Goal: Task Accomplishment & Management: Use online tool/utility

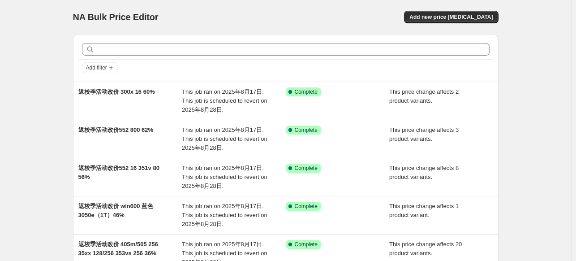
click at [145, 39] on div at bounding box center [285, 49] width 415 height 20
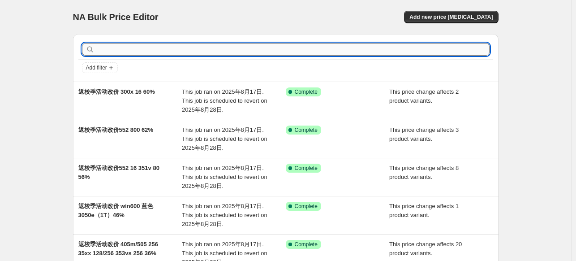
click at [141, 55] on input "text" at bounding box center [292, 49] width 393 height 13
type input "552"
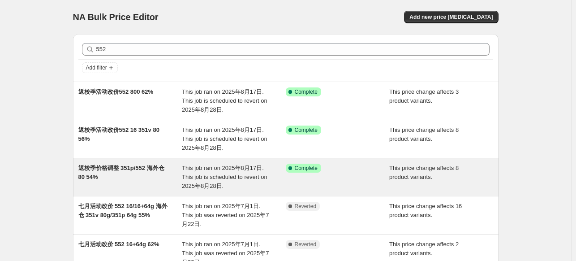
click at [156, 168] on span "返校季价格调整 351p/552 海外仓 80 54%" at bounding box center [121, 172] width 86 height 16
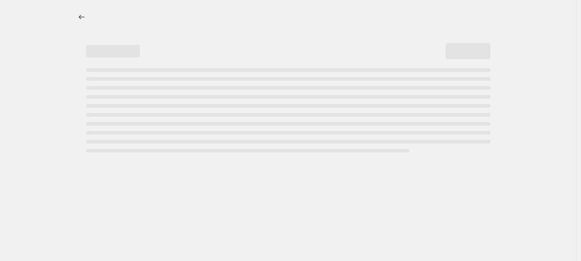
select select "pcap"
select select "no_change"
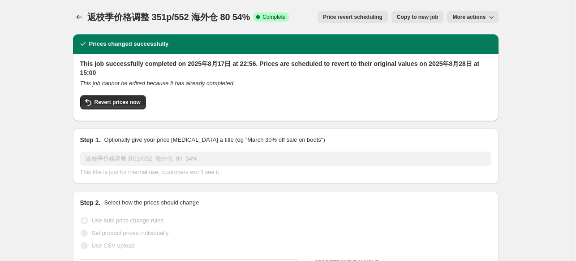
click at [430, 17] on span "Copy to new job" at bounding box center [418, 16] width 42 height 7
select select "pcap"
select select "no_change"
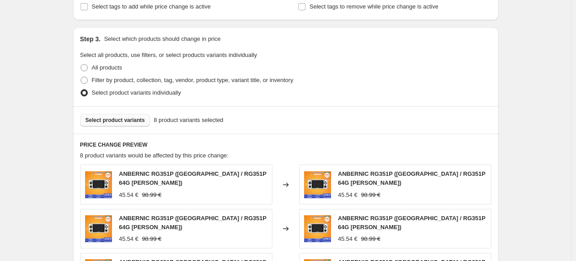
scroll to position [403, 0]
click at [117, 120] on span "Select product variants" at bounding box center [116, 119] width 60 height 7
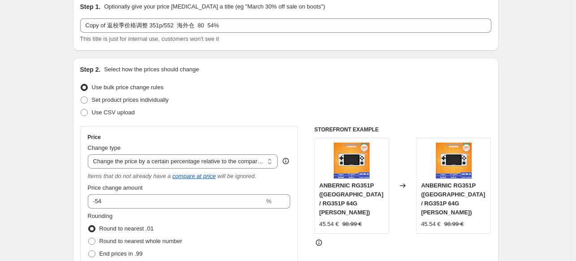
scroll to position [0, 0]
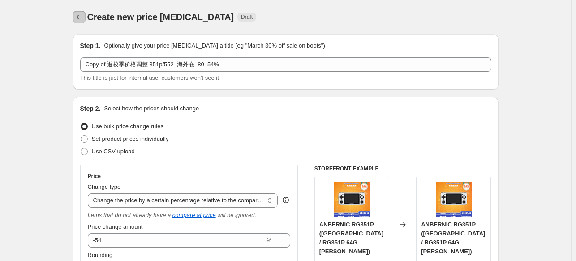
click at [81, 12] on button "Price change jobs" at bounding box center [79, 17] width 13 height 13
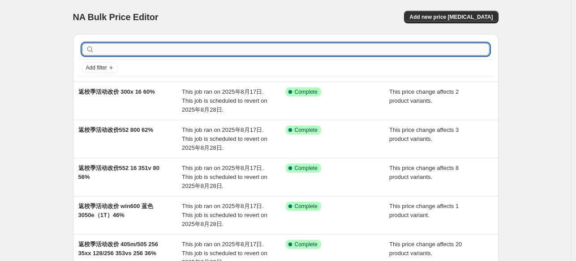
click at [147, 50] on input "text" at bounding box center [292, 49] width 393 height 13
type input "552"
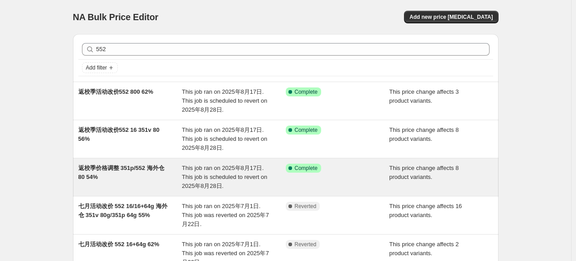
click at [148, 169] on span "返校季价格调整 351p/552 海外仓 80 54%" at bounding box center [121, 172] width 86 height 16
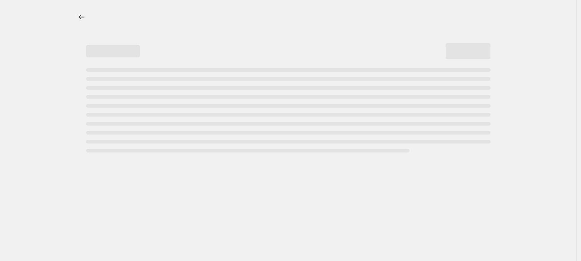
select select "pcap"
select select "no_change"
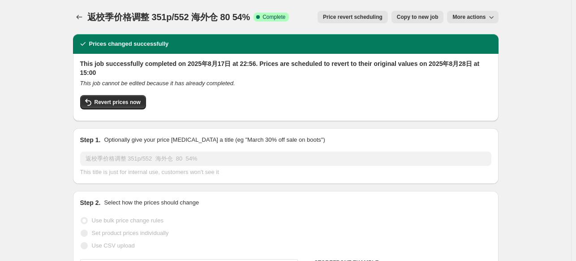
click at [432, 17] on span "Copy to new job" at bounding box center [418, 16] width 42 height 7
select select "pcap"
select select "no_change"
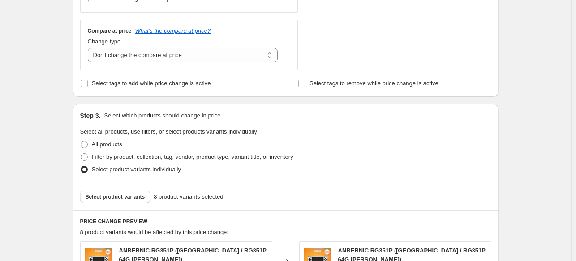
scroll to position [403, 0]
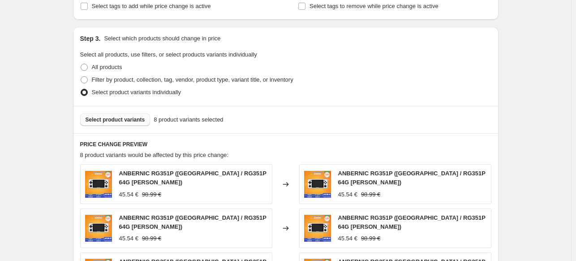
click at [121, 117] on span "Select product variants" at bounding box center [116, 119] width 60 height 7
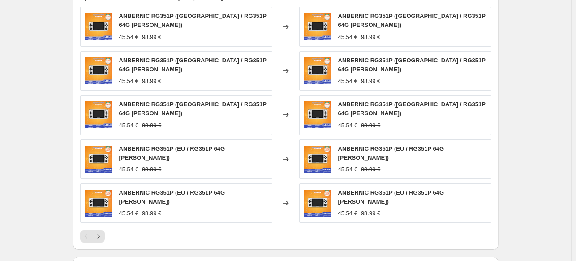
scroll to position [582, 0]
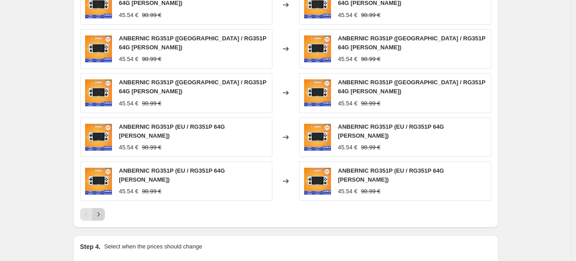
click at [100, 210] on icon "Next" at bounding box center [98, 214] width 9 height 9
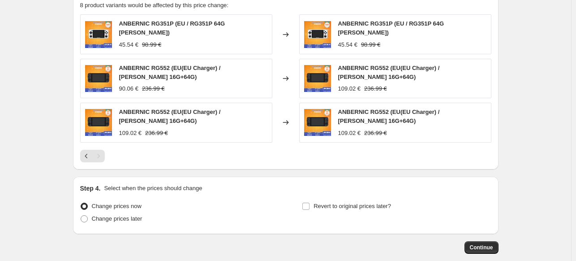
scroll to position [538, 0]
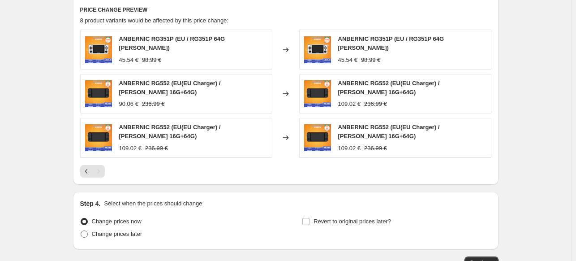
click at [127, 230] on span "Change prices later" at bounding box center [117, 233] width 51 height 7
click at [81, 230] on input "Change prices later" at bounding box center [81, 230] width 0 height 0
radio input "true"
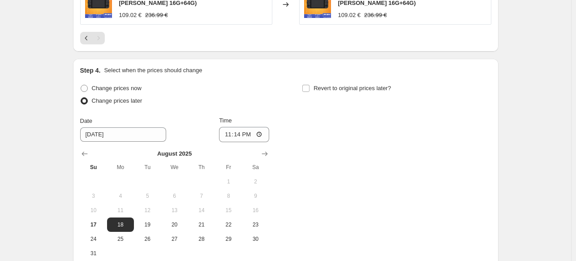
scroll to position [672, 0]
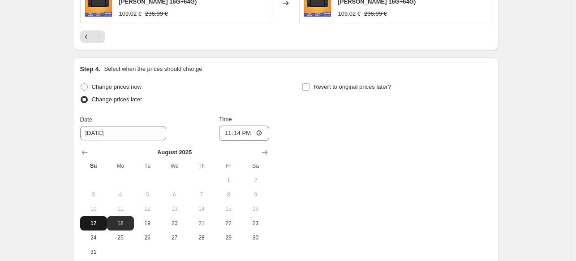
click at [91, 220] on span "17" at bounding box center [94, 223] width 20 height 7
type input "8/17/2025"
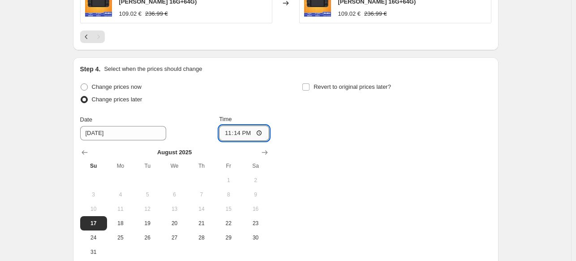
click at [252, 127] on input "23:14" at bounding box center [244, 132] width 50 height 15
click at [242, 127] on input "23:14" at bounding box center [244, 132] width 50 height 15
type input "22:50"
click at [309, 83] on input "Revert to original prices later?" at bounding box center [305, 86] width 7 height 7
checkbox input "true"
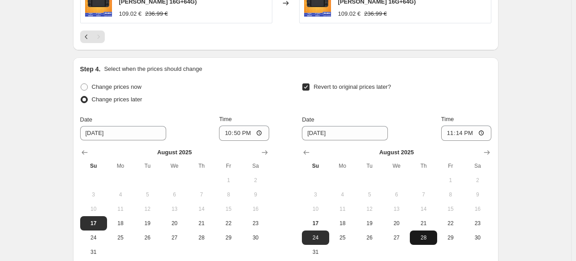
click at [430, 235] on button "28" at bounding box center [423, 237] width 27 height 14
type input "8/28/2025"
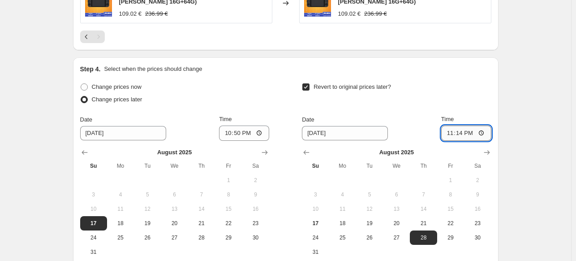
click at [460, 126] on input "23:14" at bounding box center [466, 132] width 50 height 15
type input "15:00"
click at [469, 71] on div "Step 4. Select when the prices should change Change prices now Change prices la…" at bounding box center [285, 170] width 411 height 211
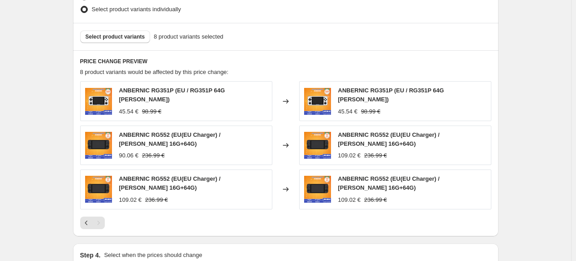
scroll to position [493, 0]
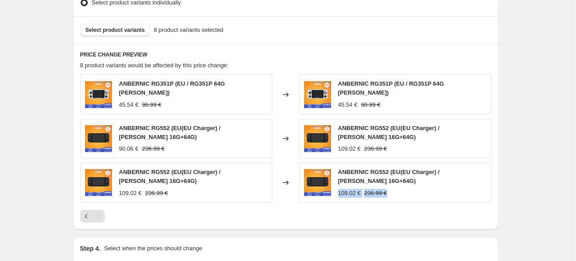
drag, startPoint x: 338, startPoint y: 181, endPoint x: 401, endPoint y: 186, distance: 62.5
click at [400, 186] on div "ANBERNIC RG552 (EU(EU Charger) / Grau 16G+64G) 109.02 € 236.99 €" at bounding box center [395, 182] width 192 height 39
click at [418, 188] on div "ANBERNIC RG552 (EU(EU Charger) / Grau 16G+64G) 109.02 € 236.99 €" at bounding box center [395, 182] width 192 height 39
drag, startPoint x: 348, startPoint y: 150, endPoint x: 399, endPoint y: 150, distance: 51.1
click at [390, 150] on div "ANBERNIC RG552 (EU(EU Charger) / Schwarz 16G+64G) 109.02 € 236.99 €" at bounding box center [395, 138] width 192 height 39
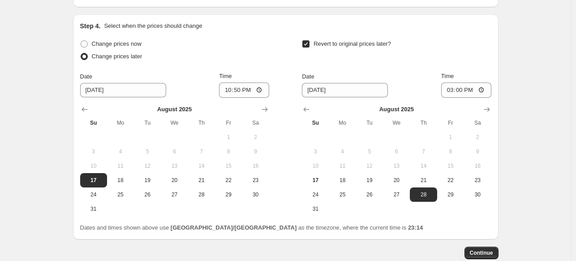
scroll to position [761, 0]
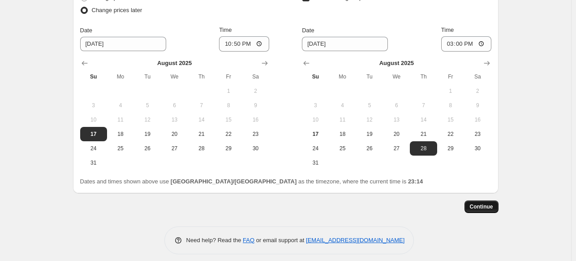
click at [483, 203] on span "Continue" at bounding box center [481, 206] width 23 height 7
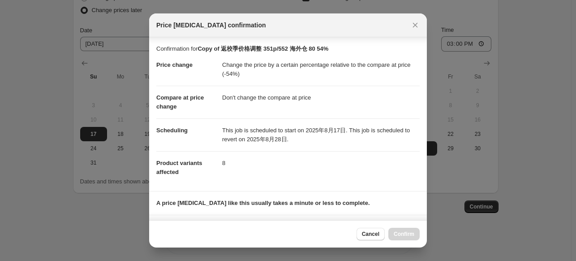
scroll to position [122, 0]
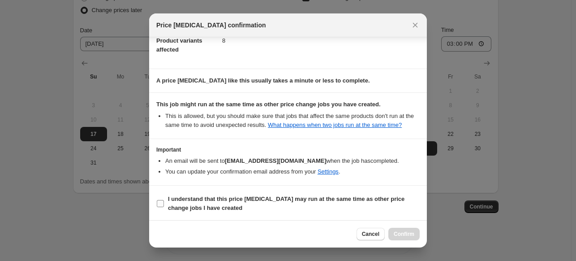
click at [228, 206] on span "I understand that this price change job may run at the same time as other price…" at bounding box center [294, 203] width 252 height 18
click at [164, 206] on input "I understand that this price change job may run at the same time as other price…" at bounding box center [160, 203] width 7 height 7
checkbox input "true"
click at [407, 233] on span "Confirm" at bounding box center [404, 233] width 21 height 7
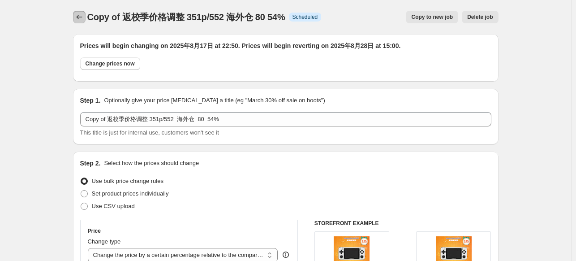
click at [86, 18] on button "Price change jobs" at bounding box center [79, 17] width 13 height 13
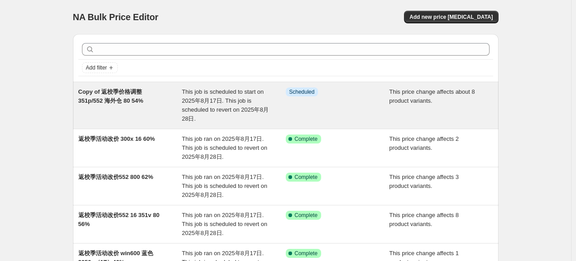
click at [134, 98] on span "Copy of 返校季价格调整 351p/552 海外仓 80 54%" at bounding box center [110, 96] width 65 height 16
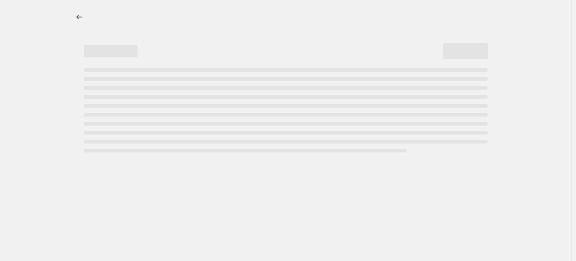
select select "pcap"
select select "no_change"
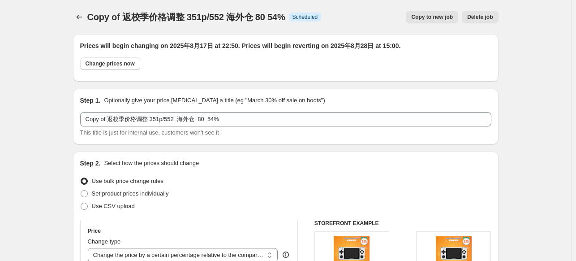
click at [480, 16] on span "Delete job" at bounding box center [480, 16] width 26 height 7
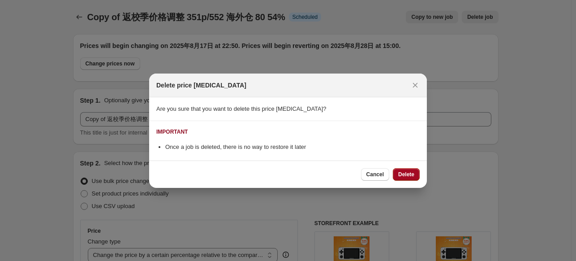
click at [409, 174] on span "Delete" at bounding box center [406, 174] width 16 height 7
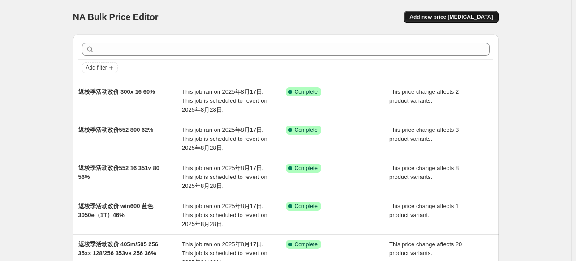
click at [471, 15] on span "Add new price change job" at bounding box center [450, 16] width 83 height 7
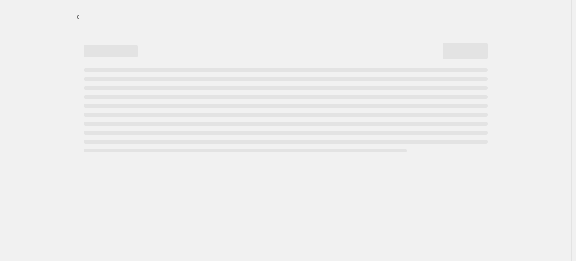
select select "percentage"
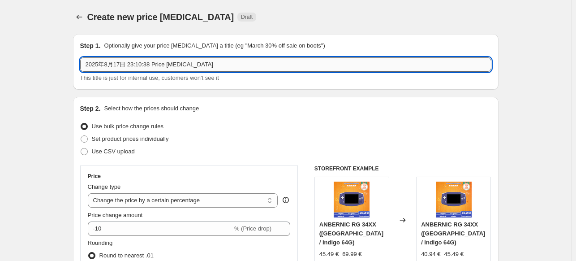
click at [194, 64] on input "2025年8月17日 23:10:38 Price change job" at bounding box center [285, 64] width 411 height 14
paste input "返校季活动改价 300x16 60%"
drag, startPoint x: 131, startPoint y: 66, endPoint x: 165, endPoint y: 64, distance: 34.5
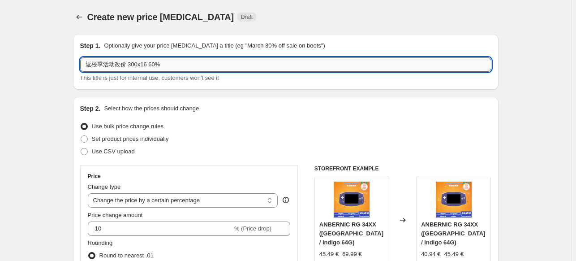
click at [165, 64] on input "返校季活动改价 300x16 60%" at bounding box center [285, 64] width 411 height 14
type input "返校季活动改价 552 海外仓 54%"
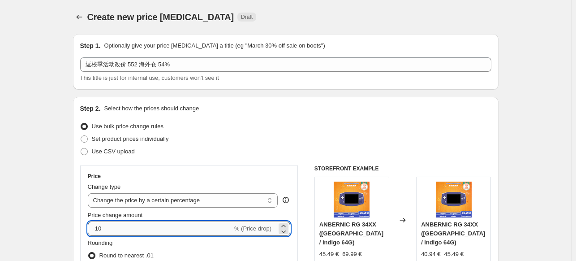
click at [148, 230] on input "-10" at bounding box center [160, 228] width 145 height 14
type input "-1"
type input "0"
click at [164, 199] on select "Change the price to a certain amount Change the price by a certain amount Chang…" at bounding box center [183, 200] width 190 height 14
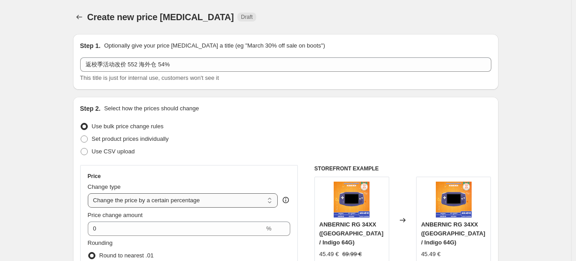
select select "pcap"
click at [90, 193] on select "Change the price to a certain amount Change the price by a certain amount Chang…" at bounding box center [183, 200] width 190 height 14
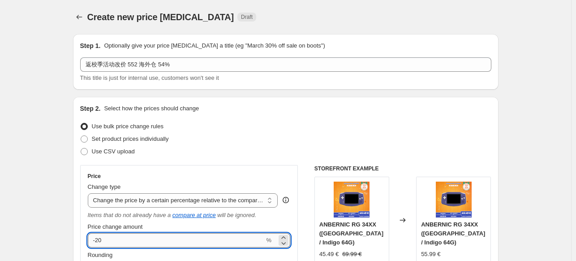
click at [159, 238] on input "-20" at bounding box center [176, 240] width 177 height 14
type input "-2"
type input "-54"
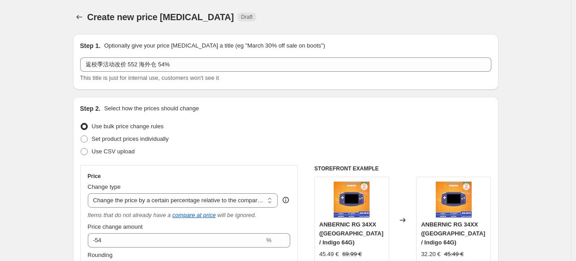
click at [299, 128] on div "Use bulk price change rules" at bounding box center [285, 126] width 411 height 13
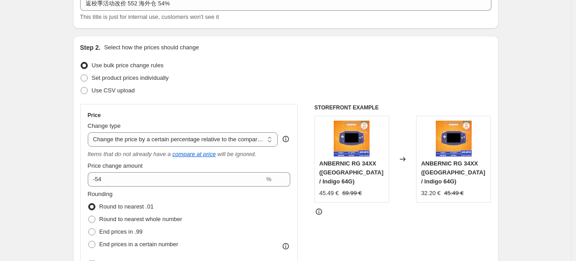
scroll to position [179, 0]
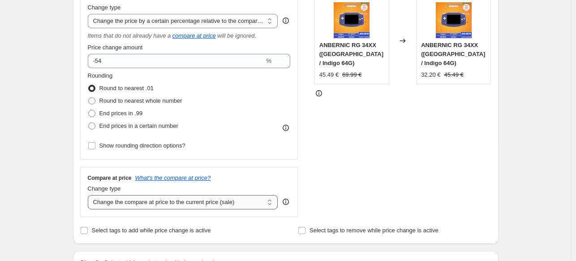
click at [119, 204] on select "Change the compare at price to the current price (sale) Change the compare at p…" at bounding box center [183, 202] width 190 height 14
select select "no_change"
click at [90, 195] on select "Change the compare at price to the current price (sale) Change the compare at p…" at bounding box center [183, 202] width 190 height 14
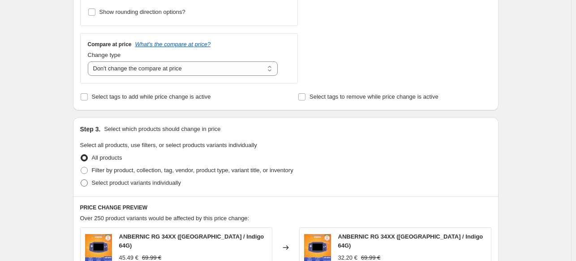
scroll to position [314, 0]
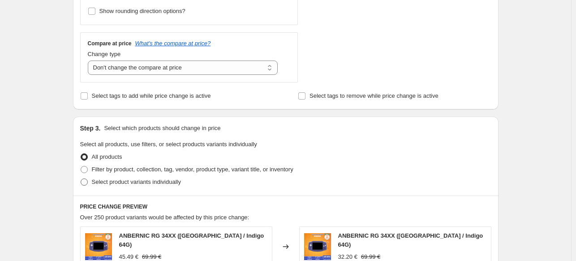
click at [96, 181] on span "Select product variants individually" at bounding box center [136, 181] width 89 height 7
click at [81, 179] on input "Select product variants individually" at bounding box center [81, 178] width 0 height 0
radio input "true"
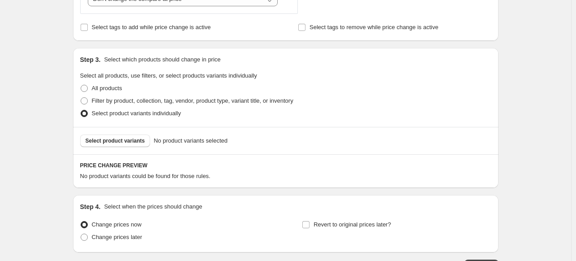
scroll to position [448, 0]
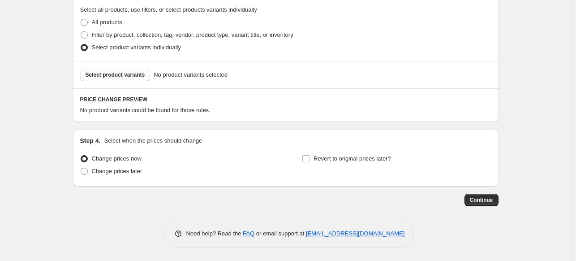
click at [120, 76] on span "Select product variants" at bounding box center [116, 74] width 60 height 7
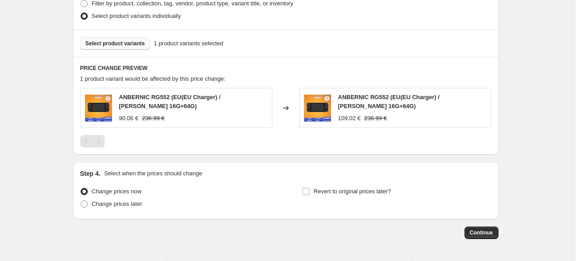
scroll to position [512, 0]
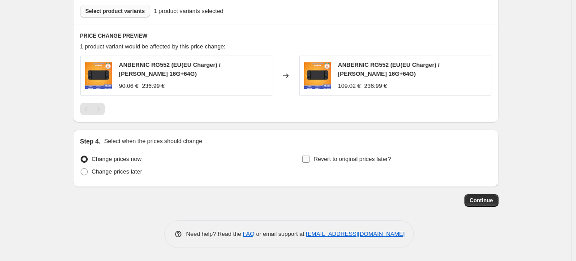
click at [338, 157] on span "Revert to original prices later?" at bounding box center [353, 158] width 78 height 7
click at [310, 157] on input "Revert to original prices later?" at bounding box center [305, 158] width 7 height 7
checkbox input "true"
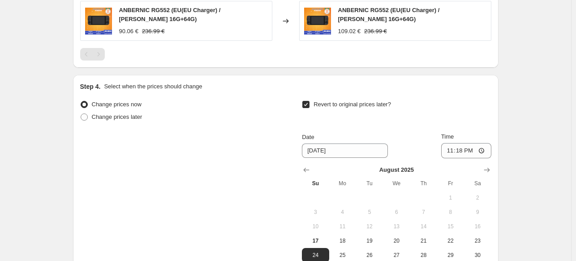
scroll to position [601, 0]
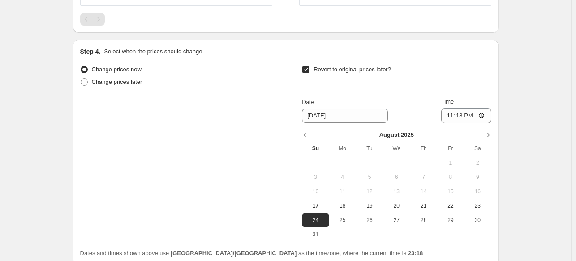
drag, startPoint x: 422, startPoint y: 218, endPoint x: 431, endPoint y: 195, distance: 25.0
click at [422, 218] on span "28" at bounding box center [423, 219] width 20 height 7
type input "8/28/2025"
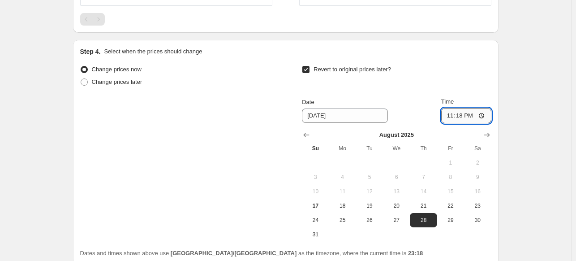
click at [464, 116] on input "23:18" at bounding box center [466, 115] width 50 height 15
type input "15:00"
click at [412, 74] on div "Revert to original prices later?" at bounding box center [396, 76] width 189 height 27
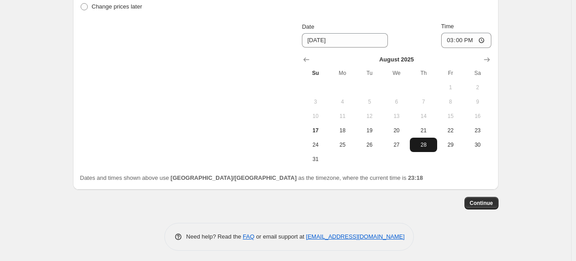
scroll to position [679, 0]
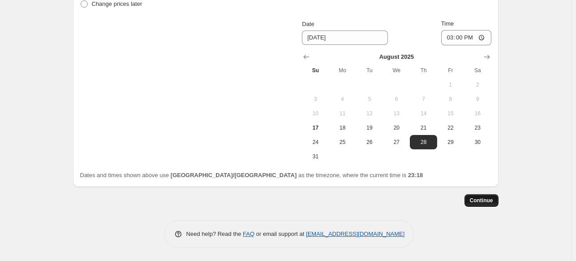
click at [482, 200] on span "Continue" at bounding box center [481, 200] width 23 height 7
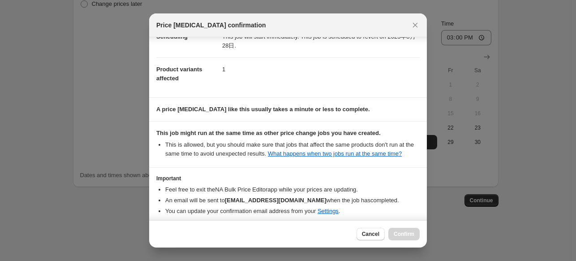
scroll to position [133, 0]
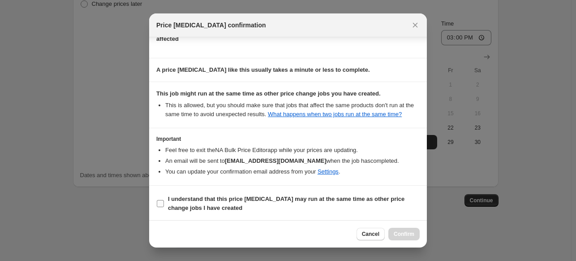
click at [271, 202] on span "I understand that this price change job may run at the same time as other price…" at bounding box center [294, 203] width 252 height 18
click at [164, 202] on input "I understand that this price change job may run at the same time as other price…" at bounding box center [160, 203] width 7 height 7
checkbox input "true"
click at [409, 236] on span "Confirm" at bounding box center [404, 233] width 21 height 7
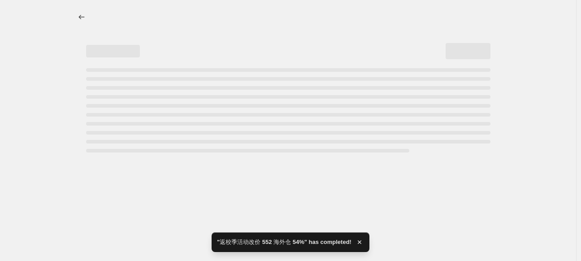
select select "pcap"
select select "no_change"
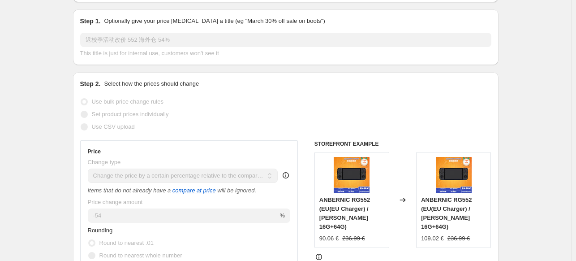
scroll to position [45, 0]
